Goal: Communication & Community: Answer question/provide support

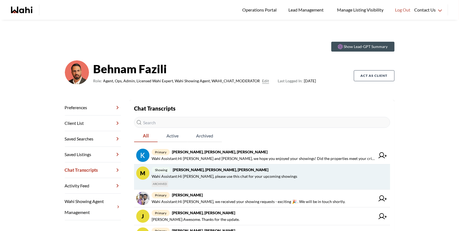
scroll to position [149, 0]
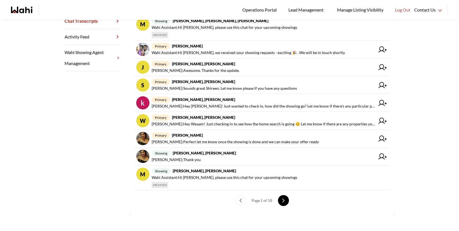
click at [286, 199] on button "next page" at bounding box center [283, 200] width 11 height 11
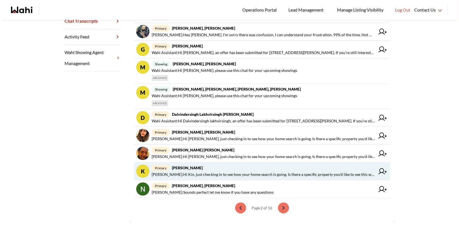
scroll to position [157, 0]
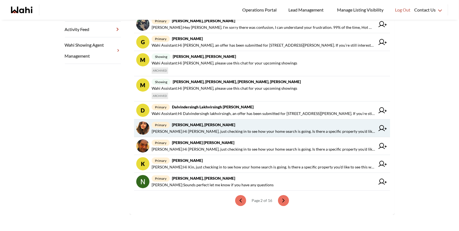
click at [249, 132] on span "Behnam Fazili : Hi Honrina, just checking in to see how your home search is goi…" at bounding box center [263, 131] width 223 height 7
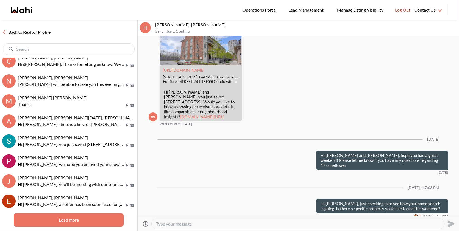
scroll to position [448, 0]
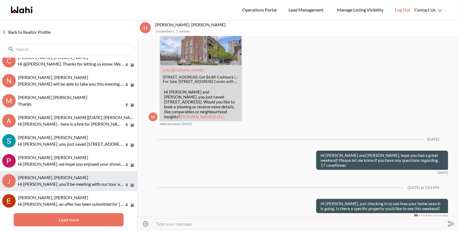
click at [75, 180] on div "Josh Hortaleza, Paul, Behnam Hi Josh, you’ll be meeting with our tour assistant…" at bounding box center [76, 181] width 117 height 13
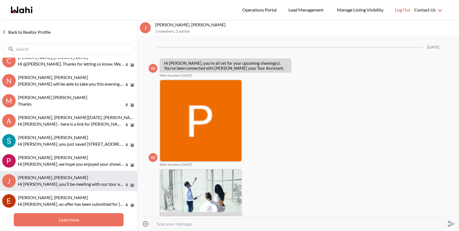
scroll to position [469, 0]
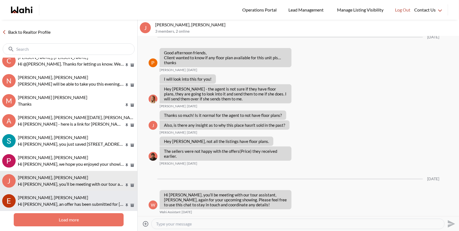
click at [68, 192] on button "Erik Alarcon, Behnam Hi Erik, an offer has been submitted for 4011 Brickstone M…" at bounding box center [68, 201] width 137 height 20
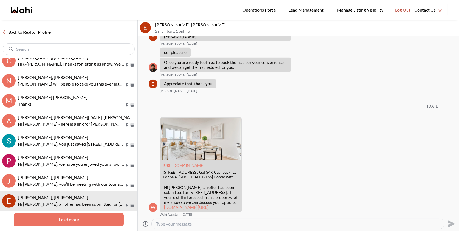
scroll to position [679, 0]
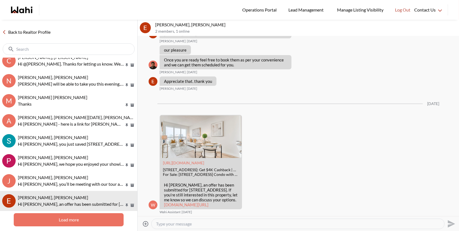
click at [67, 222] on button "Load more" at bounding box center [69, 219] width 110 height 13
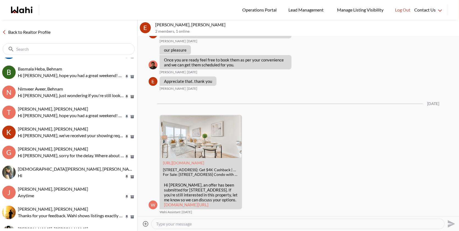
scroll to position [718, 0]
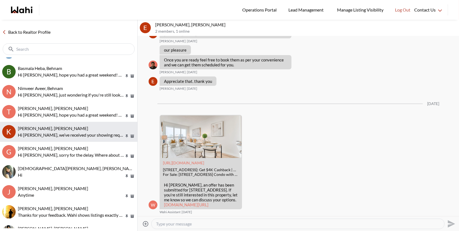
click at [74, 132] on p "Hi Kevin, we’ve received your showing request —exciting! 🎉 Let’s have a quick c…" at bounding box center [71, 135] width 106 height 7
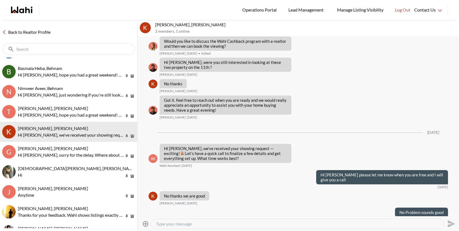
scroll to position [467, 0]
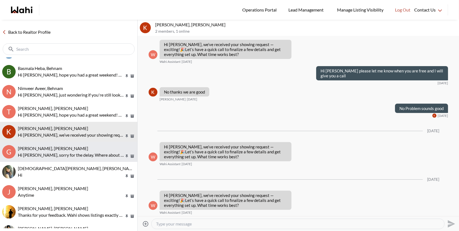
click at [42, 148] on span "Gordon Dale, Behnam" at bounding box center [53, 148] width 70 height 5
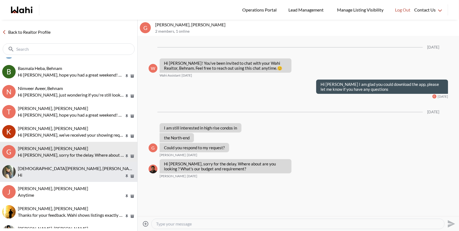
click at [49, 169] on span "Surbhi Chetwani, Behnam" at bounding box center [77, 168] width 119 height 5
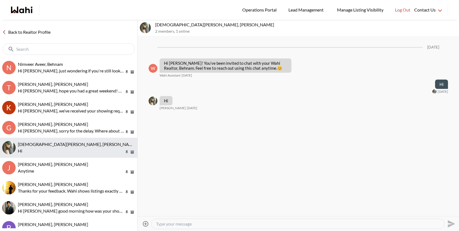
scroll to position [742, 0]
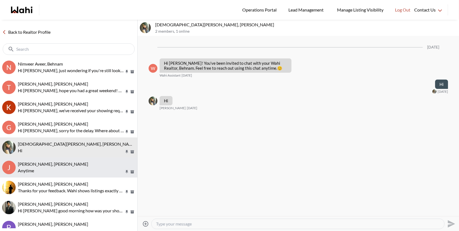
click at [52, 167] on p "Anytime" at bounding box center [71, 170] width 106 height 7
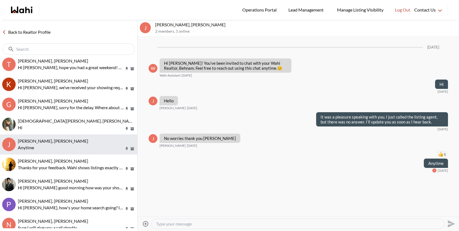
scroll to position [766, 0]
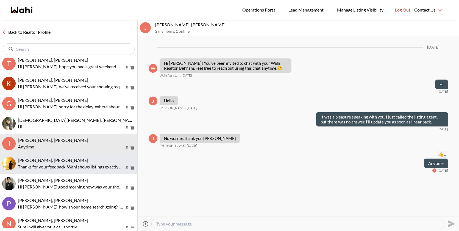
click at [42, 161] on span "Ryan Chew, Behnam" at bounding box center [53, 160] width 70 height 5
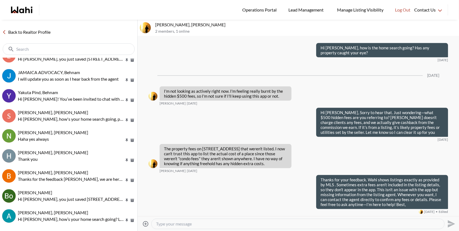
scroll to position [1049, 0]
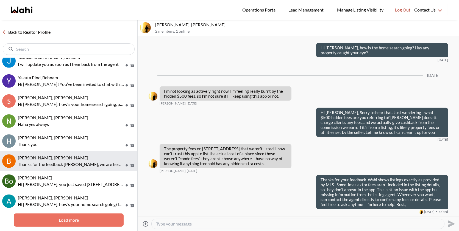
click at [69, 156] on div "Bryan Gardner, Behnam" at bounding box center [76, 157] width 117 height 5
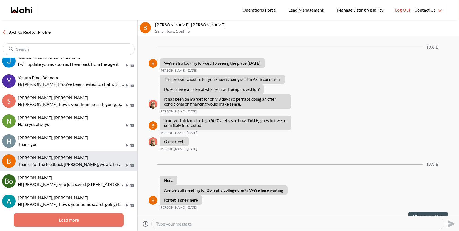
scroll to position [591, 0]
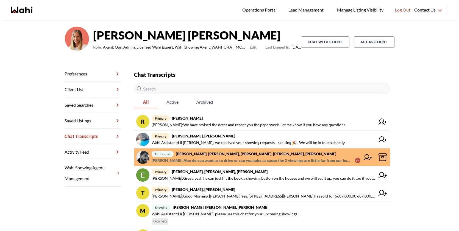
scroll to position [142, 0]
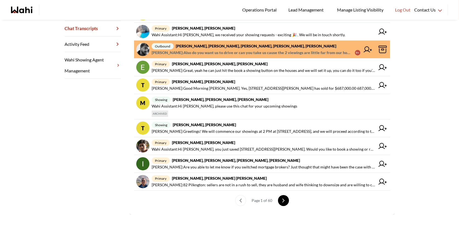
click at [283, 201] on icon "next page" at bounding box center [283, 201] width 4 height 4
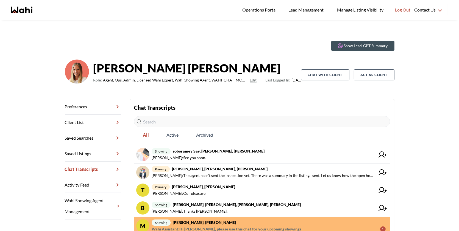
scroll to position [0, 0]
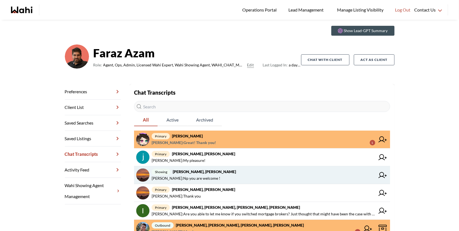
scroll to position [18, 0]
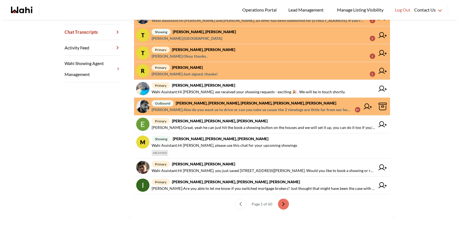
scroll to position [142, 0]
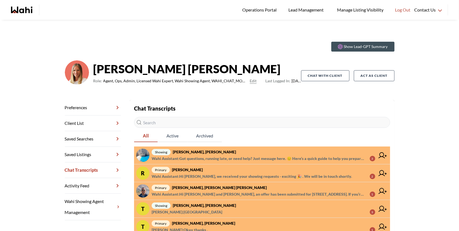
scroll to position [21, 0]
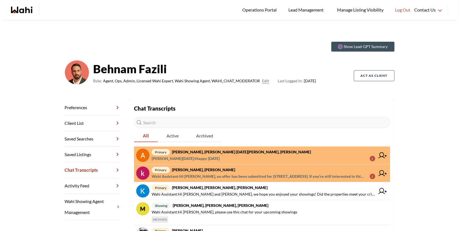
scroll to position [11, 0]
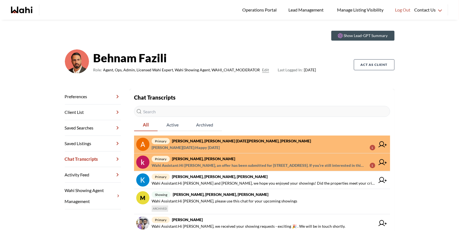
click at [233, 146] on span "[PERSON_NAME][DATE] : Happy [DATE] 1" at bounding box center [263, 147] width 223 height 7
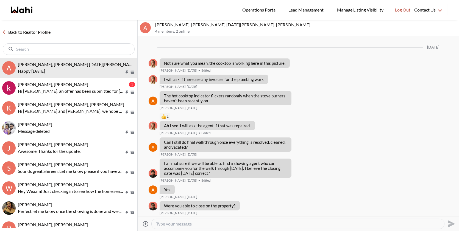
scroll to position [590, 0]
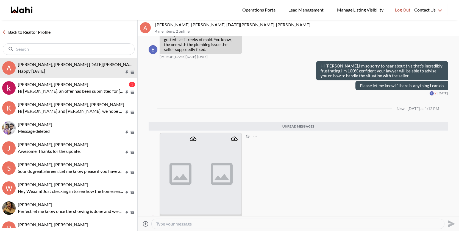
click at [183, 160] on img at bounding box center [180, 173] width 41 height 81
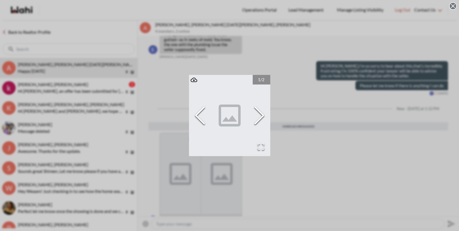
click at [307, 127] on div "1 / 2" at bounding box center [229, 115] width 459 height 231
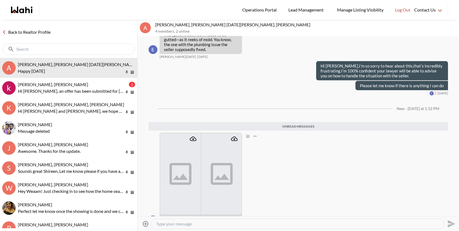
scroll to position [589, 0]
click at [195, 137] on icon "Attachment" at bounding box center [193, 139] width 7 height 4
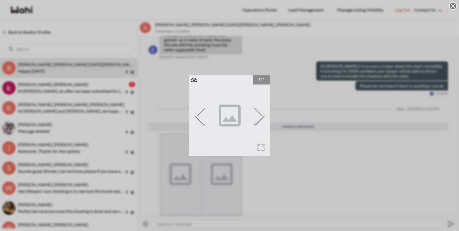
click at [190, 64] on div "1 / 2" at bounding box center [229, 115] width 459 height 231
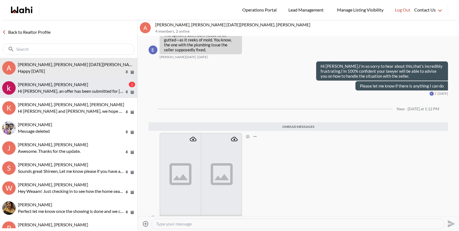
click at [98, 86] on div "khalid Alvi, Behnam" at bounding box center [73, 84] width 110 height 5
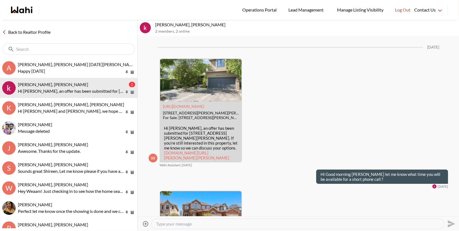
scroll to position [1496, 0]
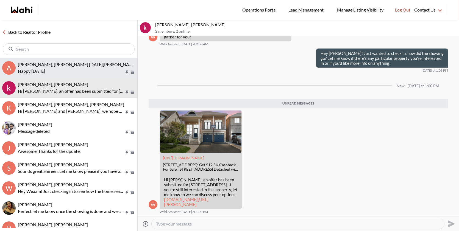
click at [109, 76] on button "A Anwar Abamecha, Esma Dano, Michelle, Behnam Happy September 30" at bounding box center [68, 68] width 137 height 20
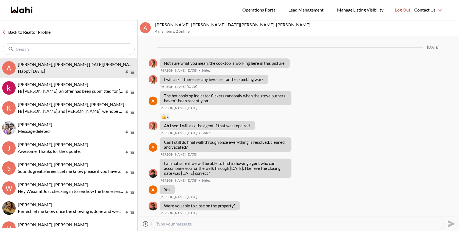
scroll to position [576, 0]
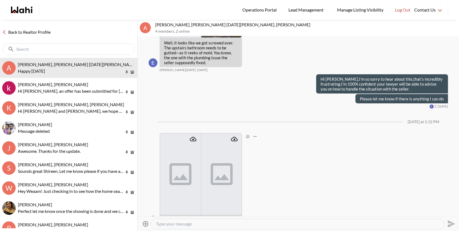
click at [234, 137] on icon "Attachment" at bounding box center [234, 139] width 7 height 4
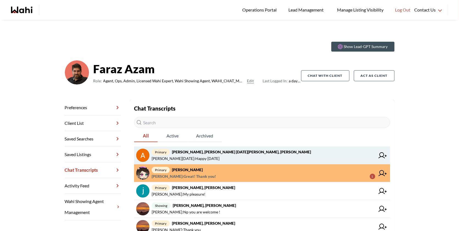
click at [270, 154] on span "primary Anwar Abamecha, Esma Dano, Michelle, Behnam" at bounding box center [263, 152] width 223 height 7
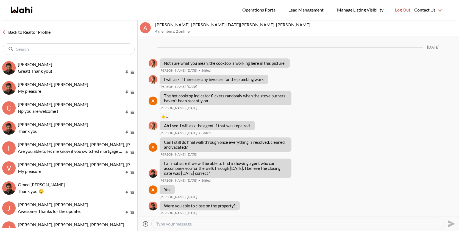
scroll to position [576, 0]
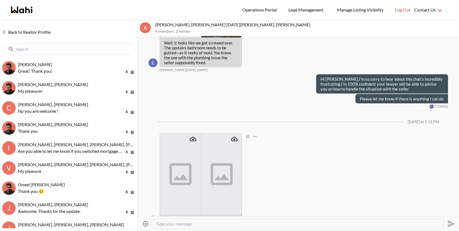
click at [184, 134] on img at bounding box center [180, 174] width 41 height 81
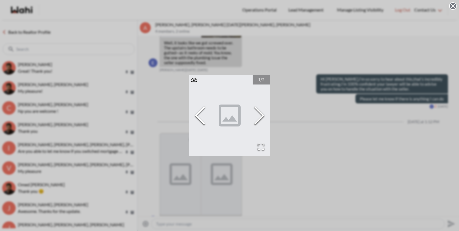
click at [246, 207] on div "1 / 2" at bounding box center [229, 115] width 459 height 231
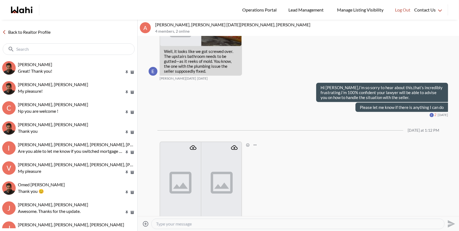
scroll to position [576, 0]
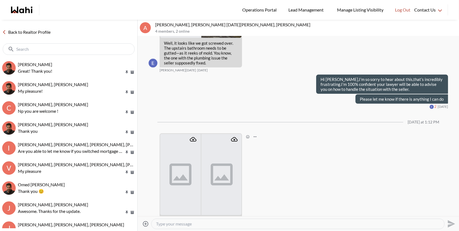
click at [186, 166] on img at bounding box center [180, 174] width 41 height 81
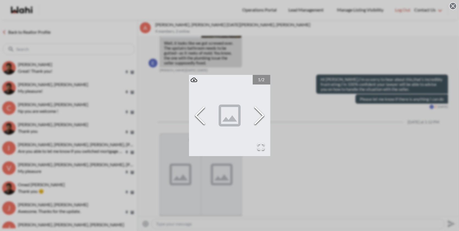
click at [244, 106] on img "Go to Slide 1" at bounding box center [229, 115] width 81 height 81
click at [308, 145] on div "1 / 2" at bounding box center [229, 115] width 459 height 231
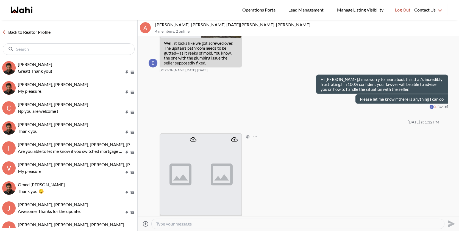
click at [175, 222] on textarea "Type your message" at bounding box center [298, 223] width 284 height 5
type textarea "Hi"
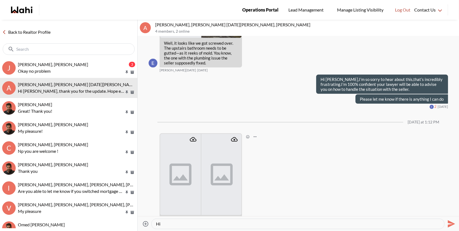
scroll to position [611, 0]
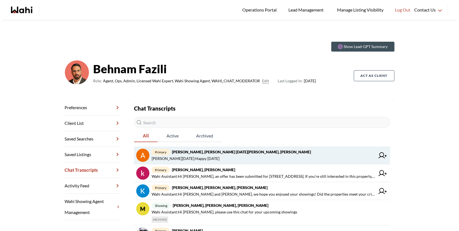
click at [239, 159] on span "[PERSON_NAME][DATE] : Happy [DATE]" at bounding box center [263, 158] width 223 height 7
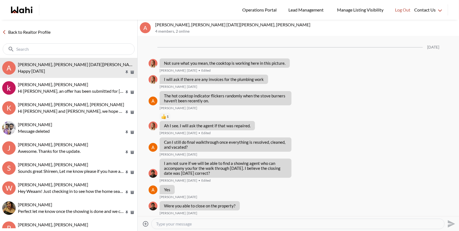
scroll to position [576, 0]
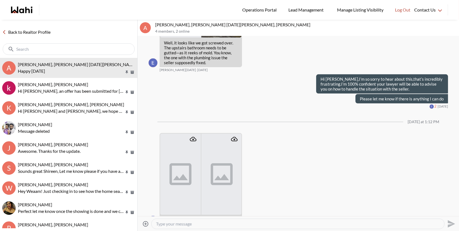
click at [171, 224] on textarea "Type your message" at bounding box center [298, 223] width 284 height 5
paste textarea "i Esma, thank you for the update. Hope everything is going well for you all!"
type textarea "i Esma, thank you for the update. Hope everything is going well for you all!"
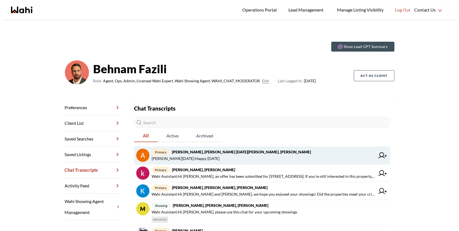
click at [195, 156] on span "Esma Dano : Happy September 30" at bounding box center [186, 158] width 68 height 7
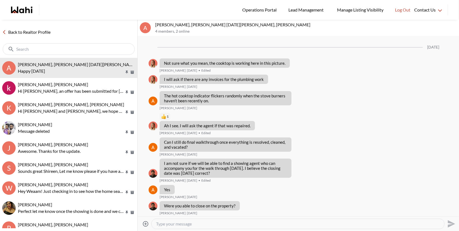
scroll to position [576, 0]
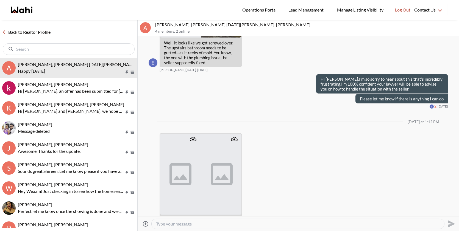
click at [174, 225] on textarea "Type your message" at bounding box center [298, 223] width 284 height 5
paste textarea "i Esma, thank you for the update. Hope everything is going well for you all!"
click at [156, 223] on textarea "i Esma, thank you for the update. Hope everything is going well for you all!" at bounding box center [298, 223] width 284 height 5
click at [298, 223] on textarea "Hi Esma, thank you for the update. Hope everything is going well for you all!" at bounding box center [298, 223] width 284 height 5
click at [332, 224] on textarea "Hi [PERSON_NAME], thank you for the update. Hope everything is going well for y…" at bounding box center [298, 223] width 284 height 5
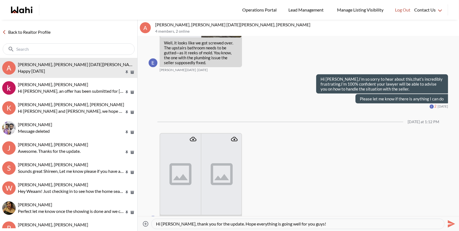
type textarea "Hi [PERSON_NAME], thank you for the update. Hope everything is going well for y…"
click at [448, 223] on icon "Send" at bounding box center [450, 224] width 9 height 9
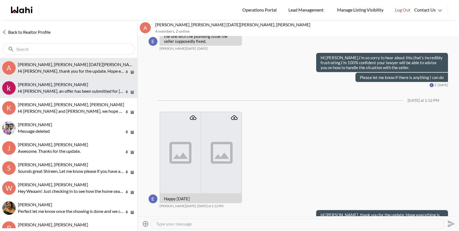
click at [85, 89] on p "Hi [PERSON_NAME], an offer has been submitted for [STREET_ADDRESS]. If you’re s…" at bounding box center [71, 91] width 106 height 7
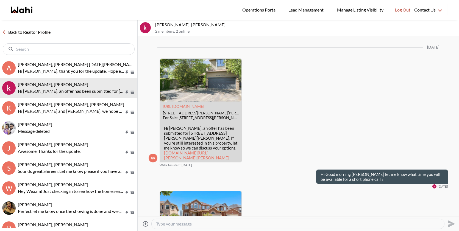
scroll to position [1483, 0]
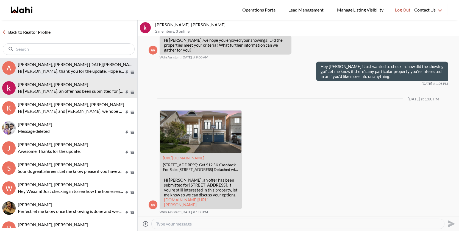
click at [83, 60] on button "A Anwar Abamecha, Esma Dano, Michelle, Behnam Hi Esma, thank you for the update…" at bounding box center [68, 68] width 137 height 20
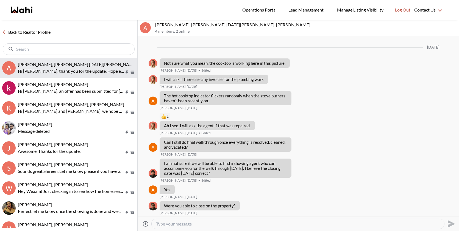
scroll to position [598, 0]
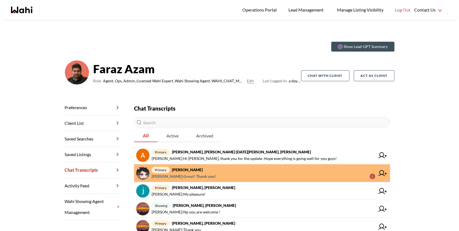
scroll to position [15, 0]
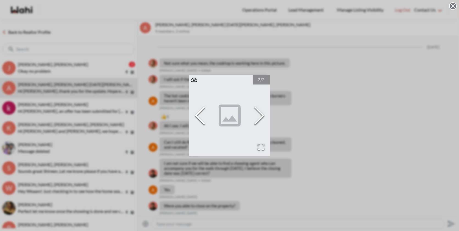
scroll to position [611, 0]
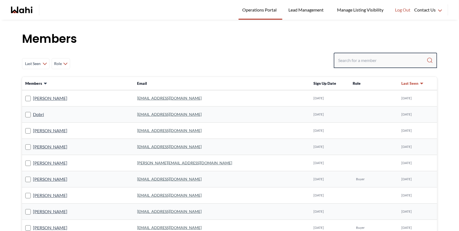
click at [361, 58] on input "Search input" at bounding box center [382, 60] width 88 height 10
paste input "pollyanna.versteeg@gmail.com"
type input "pollyanna.versteeg@gmail.com"
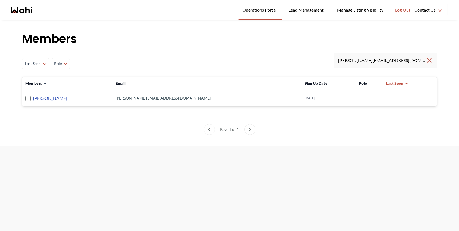
click at [51, 98] on link "[PERSON_NAME]" at bounding box center [50, 98] width 34 height 7
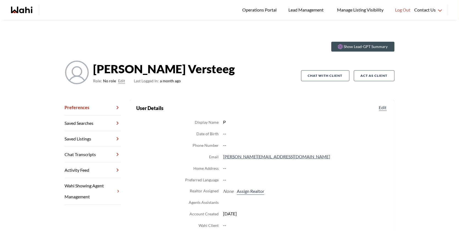
click at [119, 82] on button "Edit" at bounding box center [121, 81] width 7 height 7
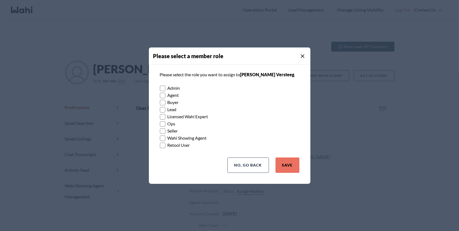
click at [163, 101] on rect at bounding box center [162, 102] width 5 height 5
click at [160, 101] on input "Buyer" at bounding box center [160, 101] width 0 height 4
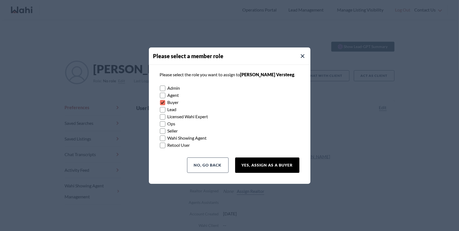
click at [262, 162] on button "Yes, Assign as a Buyer" at bounding box center [267, 165] width 64 height 15
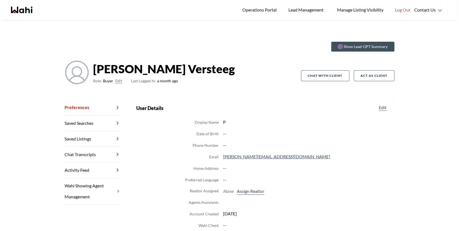
scroll to position [13, 0]
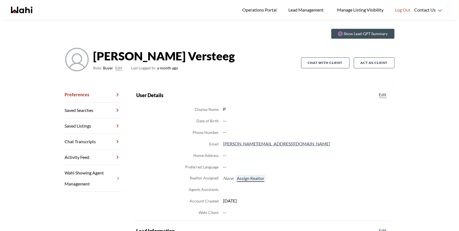
click at [251, 176] on button "Assign Realtor" at bounding box center [251, 178] width 30 height 7
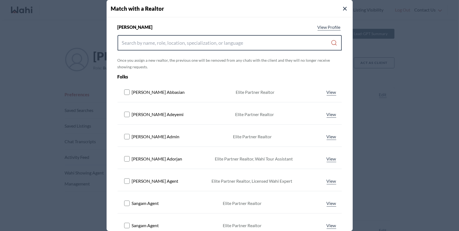
click at [206, 43] on input "Search input" at bounding box center [226, 43] width 209 height 10
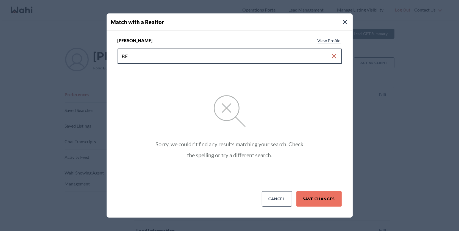
type input "B"
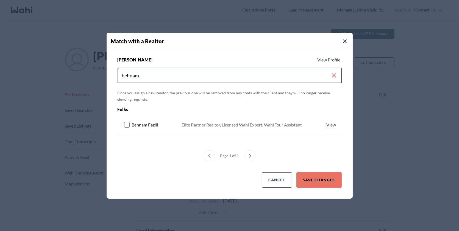
type input "behnam"
click at [126, 125] on rect at bounding box center [126, 124] width 5 height 5
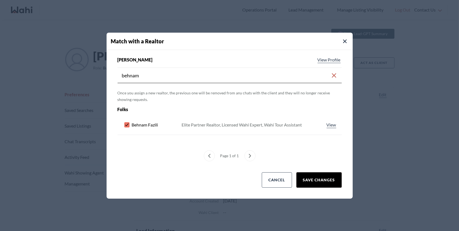
click at [325, 180] on button "Save Changes" at bounding box center [318, 179] width 45 height 15
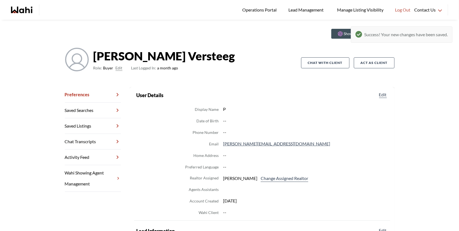
click at [102, 143] on link "Chat Transcripts" at bounding box center [93, 142] width 56 height 16
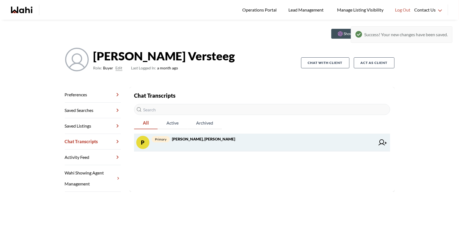
click at [178, 142] on span "primary Paula Versteeg, Behnam" at bounding box center [263, 139] width 223 height 7
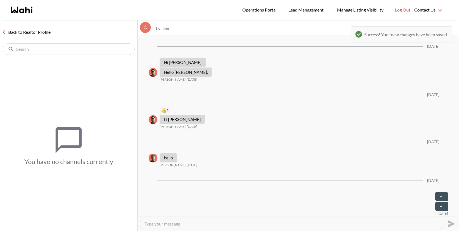
scroll to position [1429, 0]
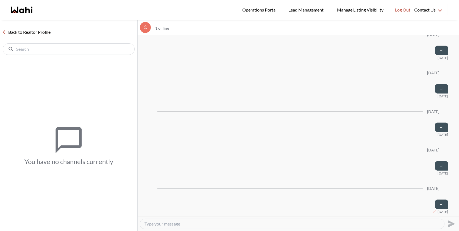
click at [202, 219] on div at bounding box center [292, 224] width 304 height 10
click at [192, 225] on textarea "Type your message" at bounding box center [291, 223] width 295 height 5
type textarea "Hi"
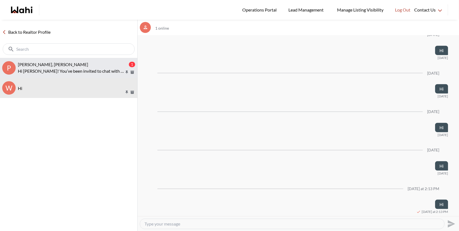
click at [90, 63] on div "[PERSON_NAME], [PERSON_NAME]" at bounding box center [73, 64] width 110 height 5
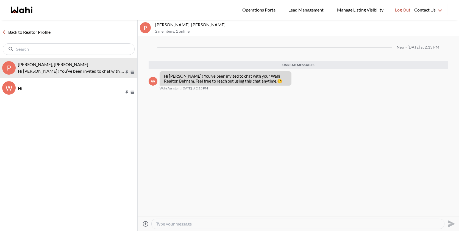
click at [194, 222] on textarea "Type your message" at bounding box center [298, 223] width 284 height 5
type textarea "Hi"
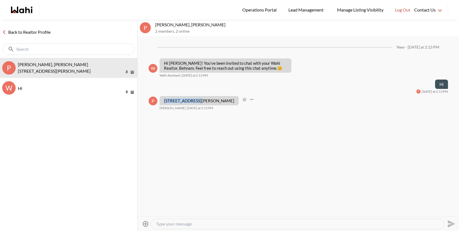
drag, startPoint x: 196, startPoint y: 99, endPoint x: 164, endPoint y: 99, distance: 32.1
click at [164, 99] on div "[STREET_ADDRESS][PERSON_NAME]" at bounding box center [199, 100] width 79 height 9
copy p "[STREET_ADDRESS][PERSON_NAME]"
click at [178, 221] on textarea "Type your message" at bounding box center [298, 223] width 284 height 5
paste textarea "https://wahi.com/ca/en/real-estate/on/renfrew/arnprior/120-ida-st-n-arnprior-k7…"
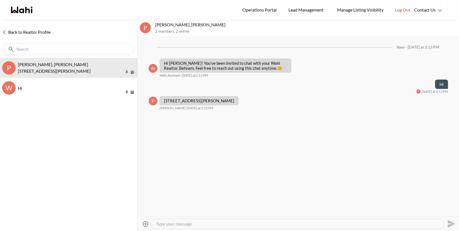
type textarea "https://wahi.com/ca/en/real-estate/on/renfrew/arnprior/120-ida-st-n-arnprior-k7…"
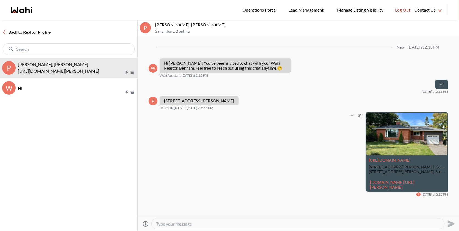
click at [383, 189] on link "[DOMAIN_NAME][URL][PERSON_NAME]" at bounding box center [392, 185] width 44 height 10
click at [144, 222] on icon "Attach files" at bounding box center [145, 224] width 7 height 7
click at [0, 0] on input "Attach files" at bounding box center [0, 0] width 0 height 0
paste textarea "Hi there - here is the RECO Information Guide we discussed, you can also find i…"
type textarea "Hi there - here is the RECO Information Guide we discussed, you can also find i…"
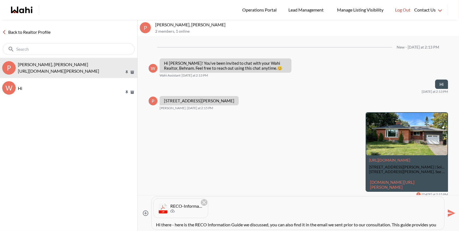
click at [448, 214] on icon "Send" at bounding box center [451, 213] width 7 height 7
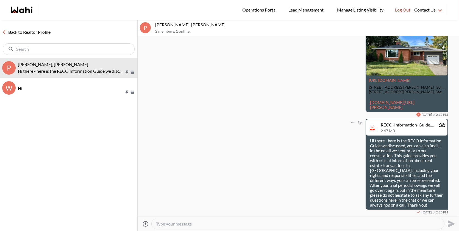
scroll to position [80, 0]
click at [181, 223] on textarea "Type your message" at bounding box center [298, 223] width 284 height 5
type textarea "I"
click at [186, 225] on textarea "Type your message" at bounding box center [298, 223] width 284 height 5
paste textarea "It was a pleasure talking to you!"
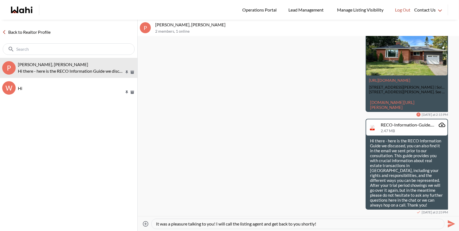
type textarea "It was a pleasure talking to you! I will call the listing agent and get back to…"
click at [452, 222] on icon "Send" at bounding box center [450, 224] width 9 height 9
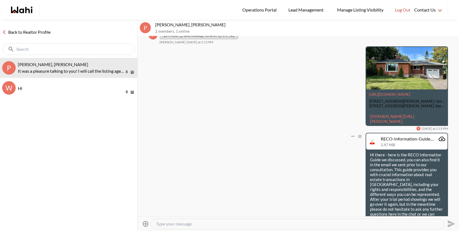
scroll to position [0, 0]
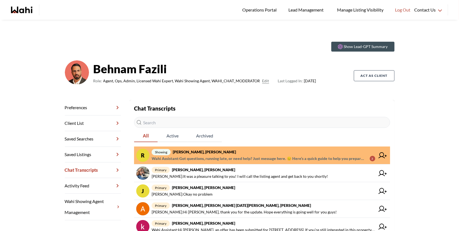
click at [236, 153] on span "showing [PERSON_NAME], [PERSON_NAME]" at bounding box center [263, 152] width 223 height 7
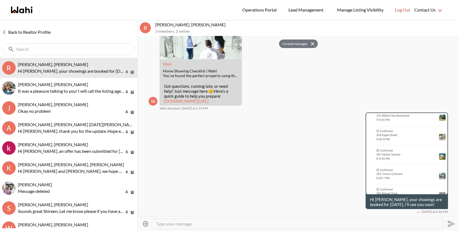
scroll to position [157, 0]
click at [411, 175] on img at bounding box center [406, 153] width 81 height 81
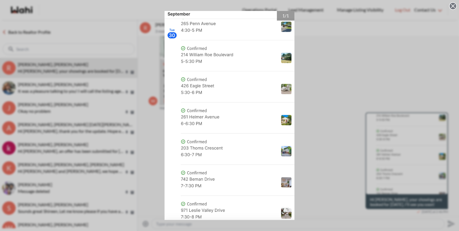
click at [338, 137] on div "1 / 1" at bounding box center [229, 115] width 459 height 231
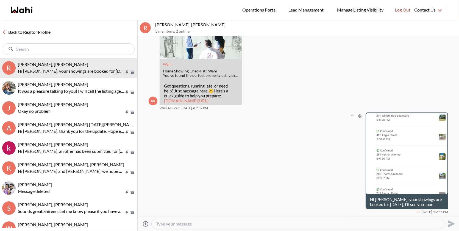
click at [432, 112] on ul "New - [DATE] at 2:37 PM W [GEOGRAPHIC_DATA], you’re all set for your upcoming s…" at bounding box center [298, 48] width 299 height 331
click at [417, 124] on img at bounding box center [406, 153] width 81 height 81
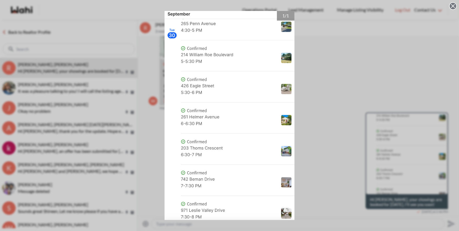
click at [325, 193] on div "1 / 1" at bounding box center [229, 115] width 459 height 231
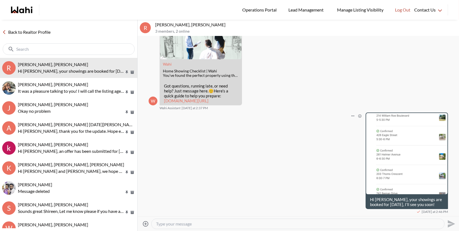
click at [251, 224] on textarea "Type your message" at bounding box center [298, 223] width 284 height 5
click at [415, 171] on img at bounding box center [406, 153] width 81 height 81
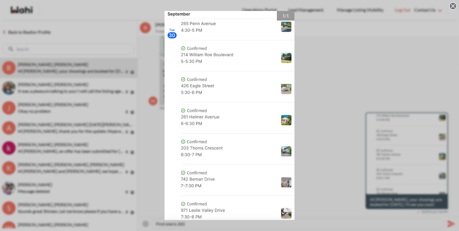
click at [353, 143] on div "1 / 1" at bounding box center [229, 115] width 459 height 231
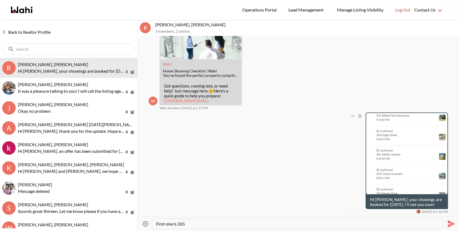
click at [231, 226] on textarea "First one is 265" at bounding box center [298, 223] width 284 height 5
click at [216, 223] on textarea "First one is [STREET_ADDRESS]! see you at 4:30" at bounding box center [298, 223] width 284 height 5
type textarea "First one is [STREET_ADDRESS]! See you at 4:30"
click at [449, 221] on icon "Send" at bounding box center [451, 223] width 7 height 7
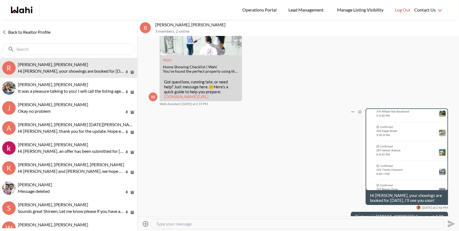
scroll to position [174, 0]
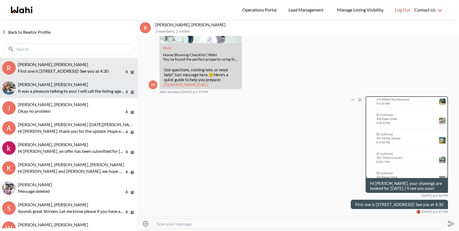
click at [62, 84] on span "[PERSON_NAME], [PERSON_NAME]" at bounding box center [53, 84] width 70 height 5
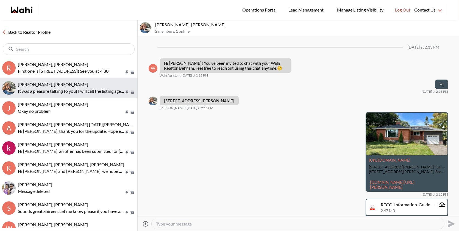
scroll to position [101, 0]
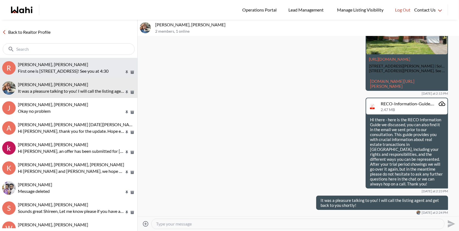
click at [66, 64] on span "[PERSON_NAME], [PERSON_NAME]" at bounding box center [53, 64] width 70 height 5
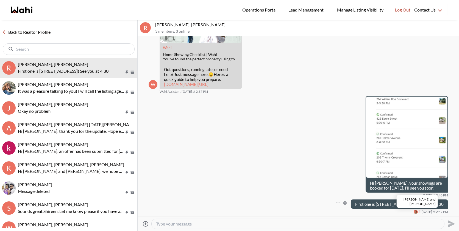
scroll to position [213, 0]
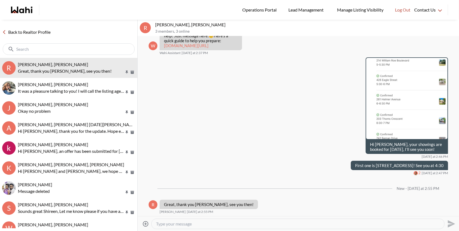
click at [269, 221] on textarea "Type your message" at bounding box center [298, 223] width 284 height 5
type textarea "You're very welcome see you soon"
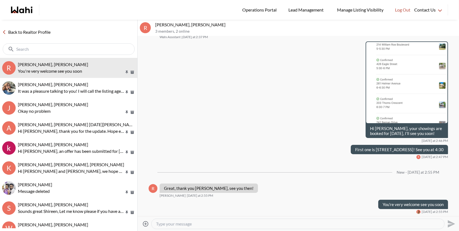
scroll to position [228, 0]
